Goal: Find specific page/section

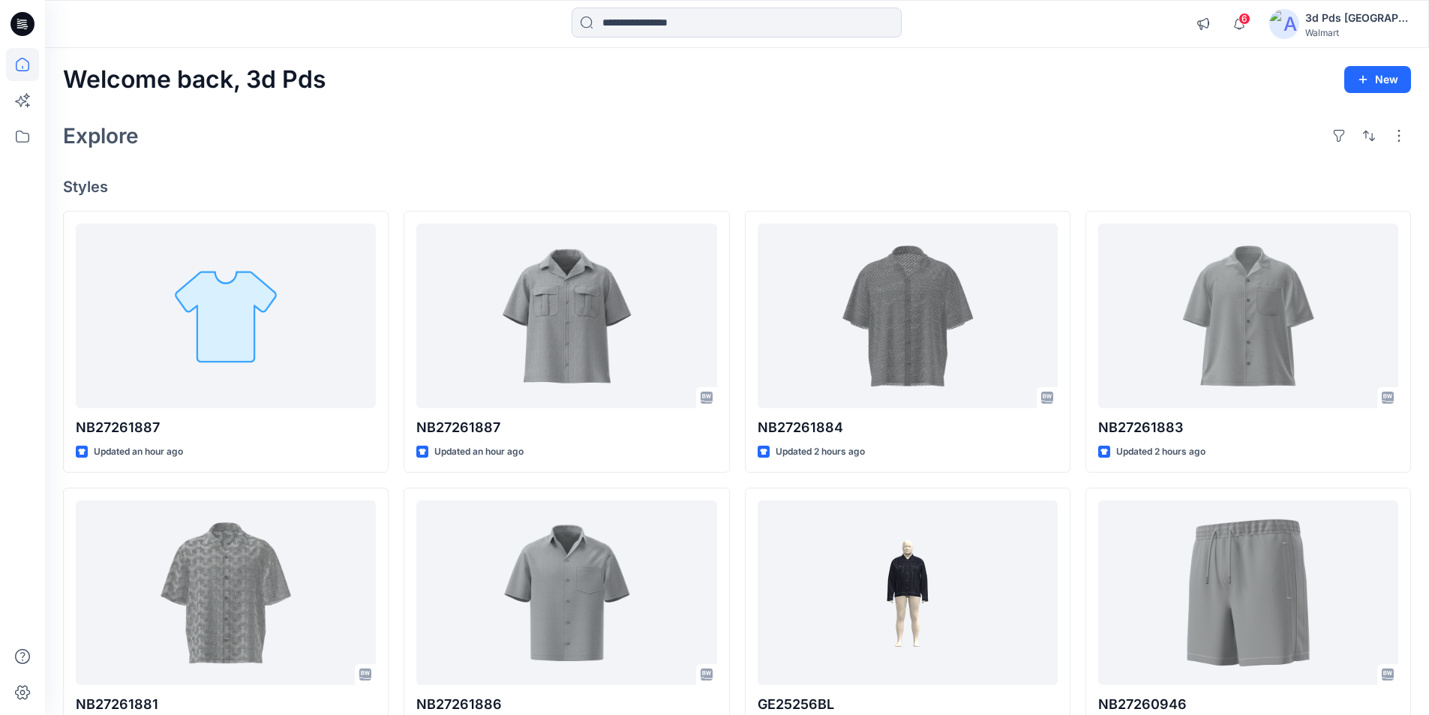
click at [25, 20] on icon at bounding box center [22, 19] width 7 height 1
click at [23, 22] on icon at bounding box center [23, 22] width 7 height 1
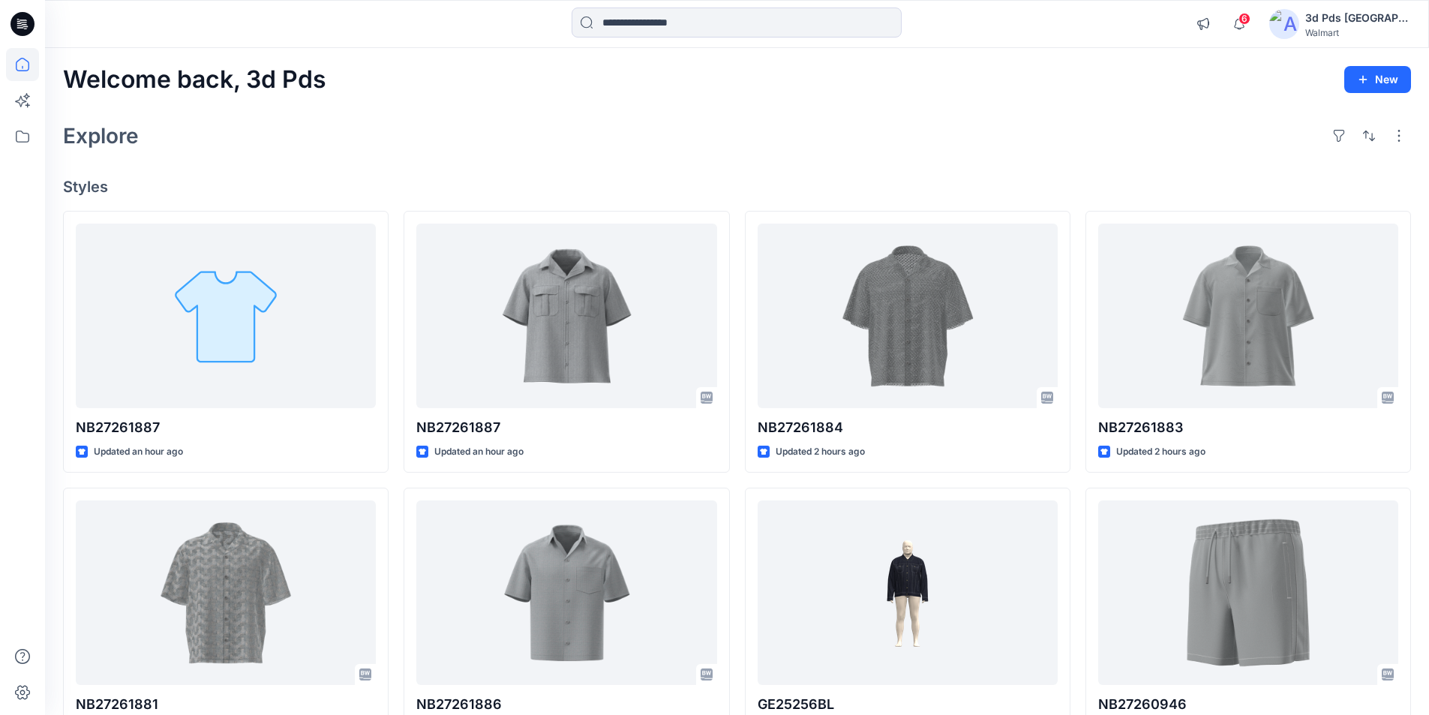
click at [23, 22] on icon at bounding box center [23, 22] width 7 height 1
click at [12, 22] on icon at bounding box center [22, 24] width 24 height 24
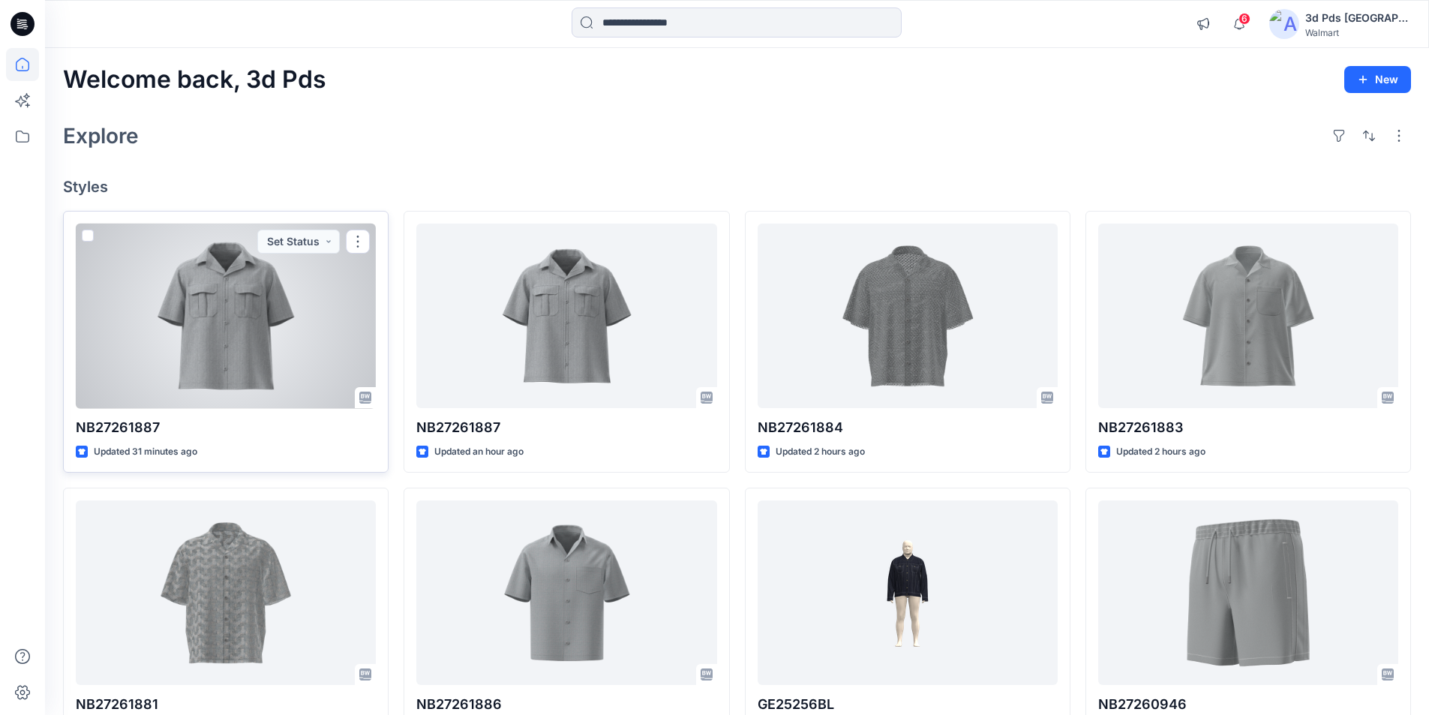
click at [273, 382] on div at bounding box center [226, 315] width 300 height 185
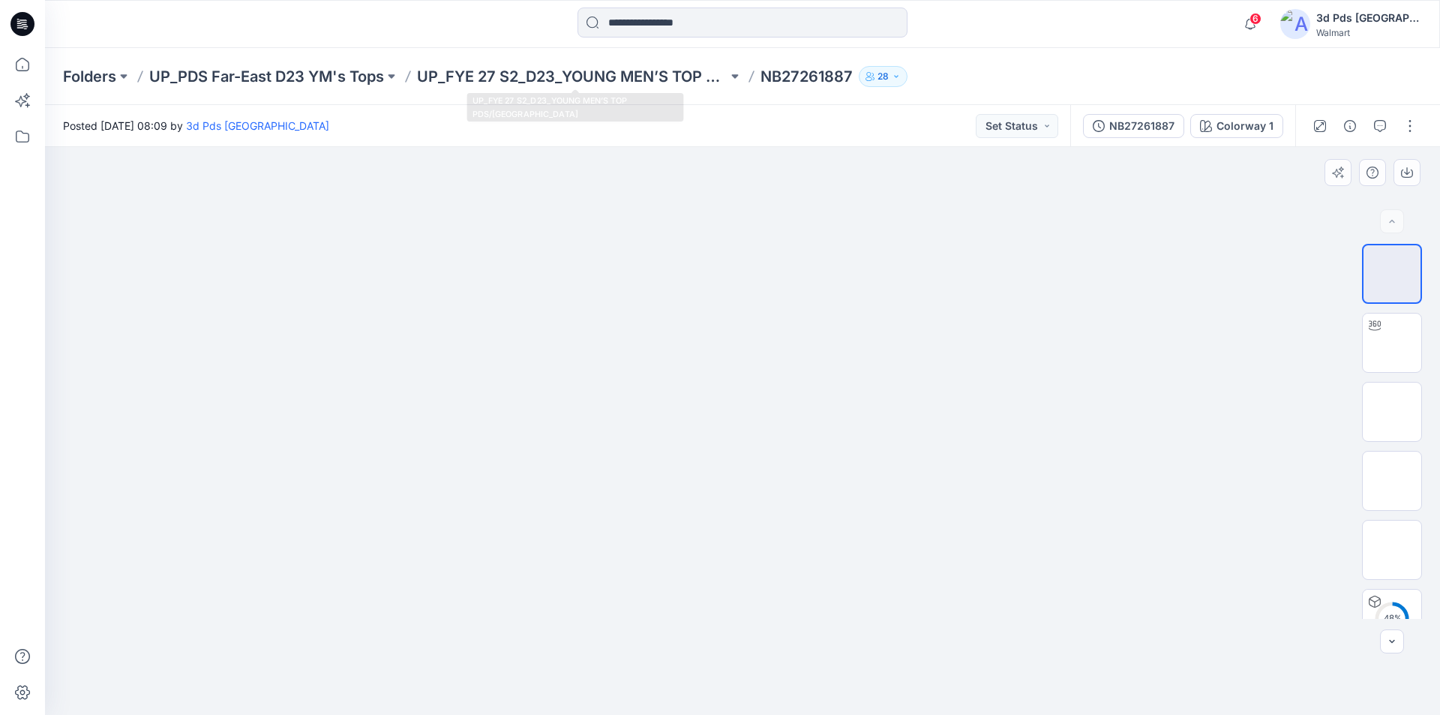
click at [412, 384] on div at bounding box center [742, 431] width 1395 height 568
click at [31, 19] on icon at bounding box center [22, 24] width 24 height 24
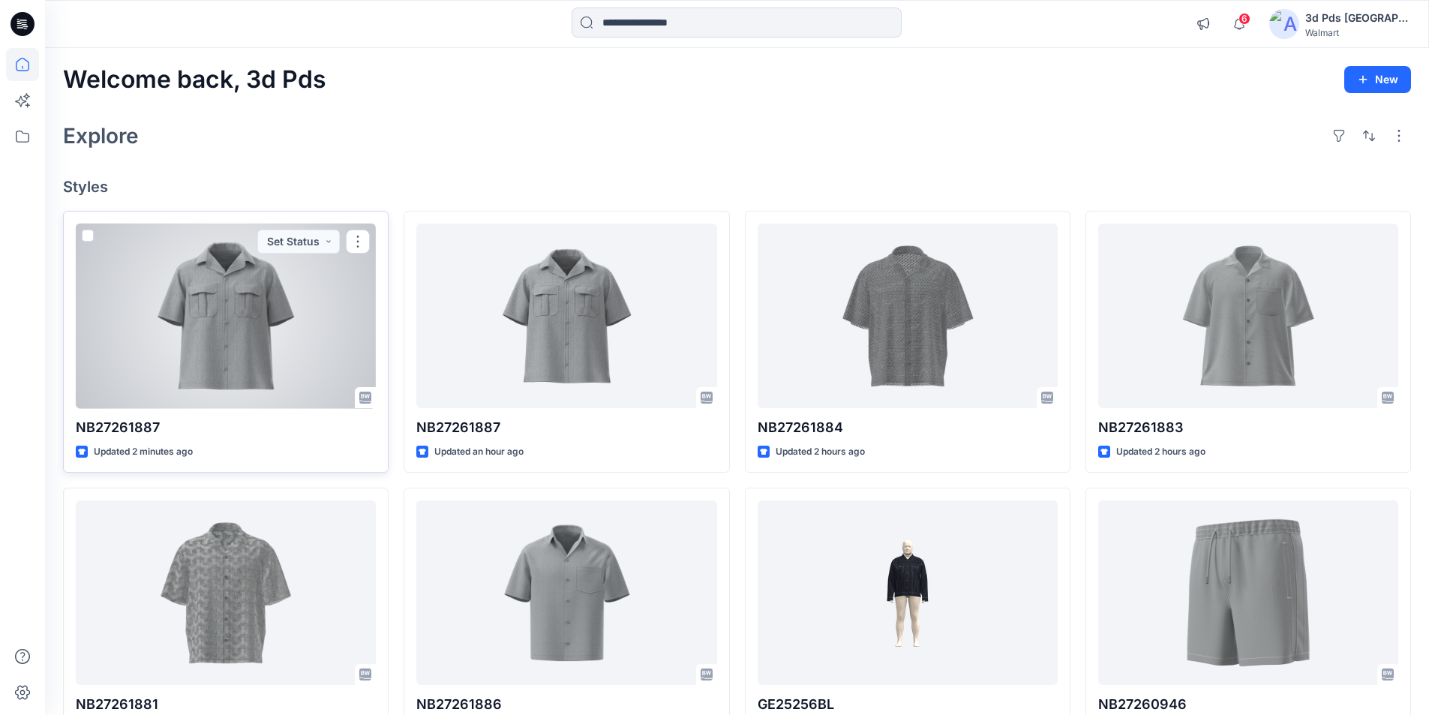
click at [253, 317] on div at bounding box center [226, 315] width 300 height 185
